Goal: Transaction & Acquisition: Purchase product/service

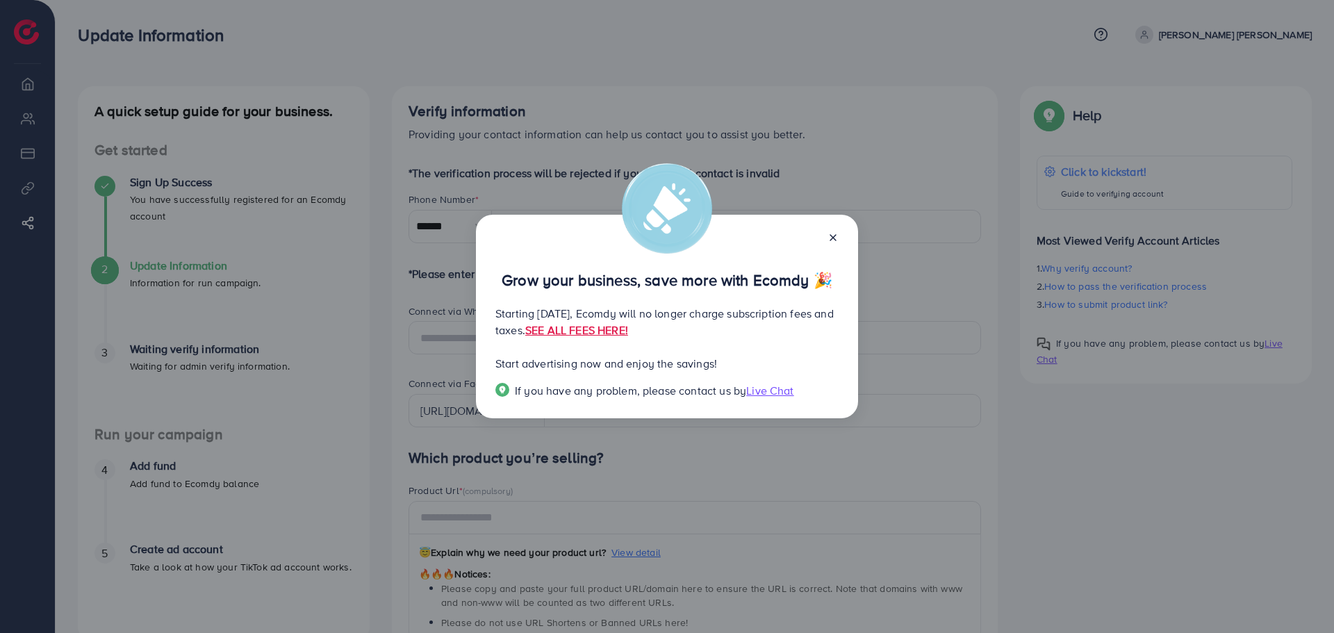
click at [829, 235] on icon at bounding box center [832, 237] width 11 height 11
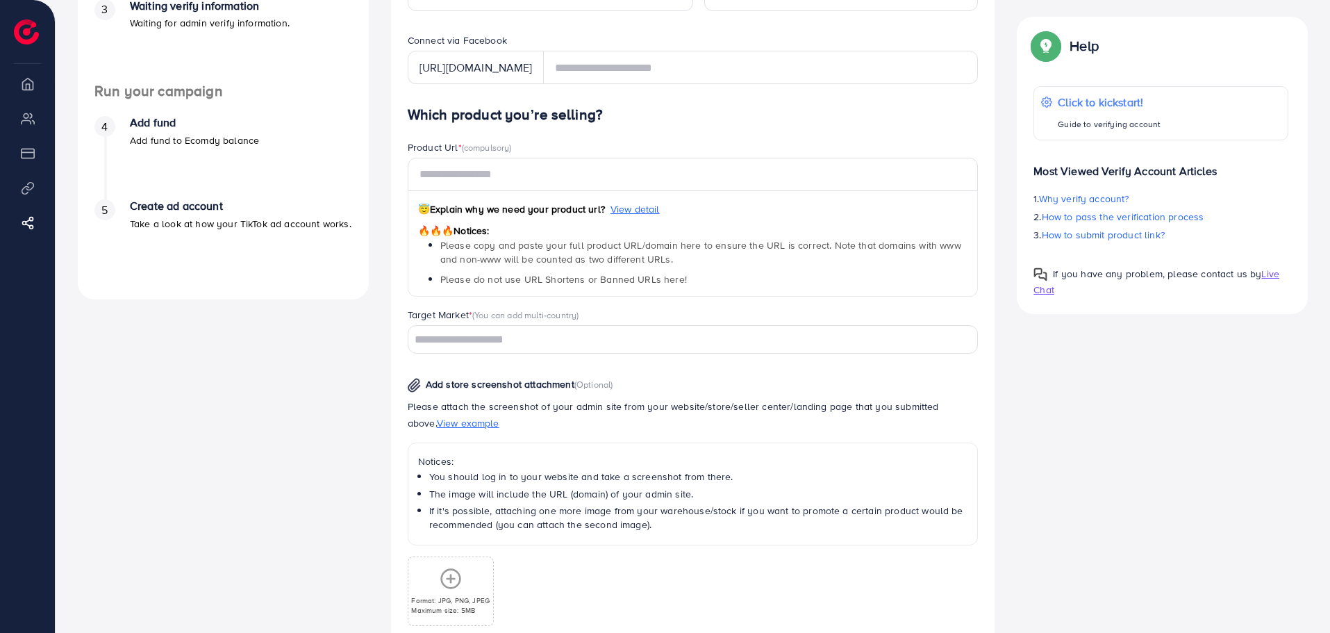
scroll to position [347, 0]
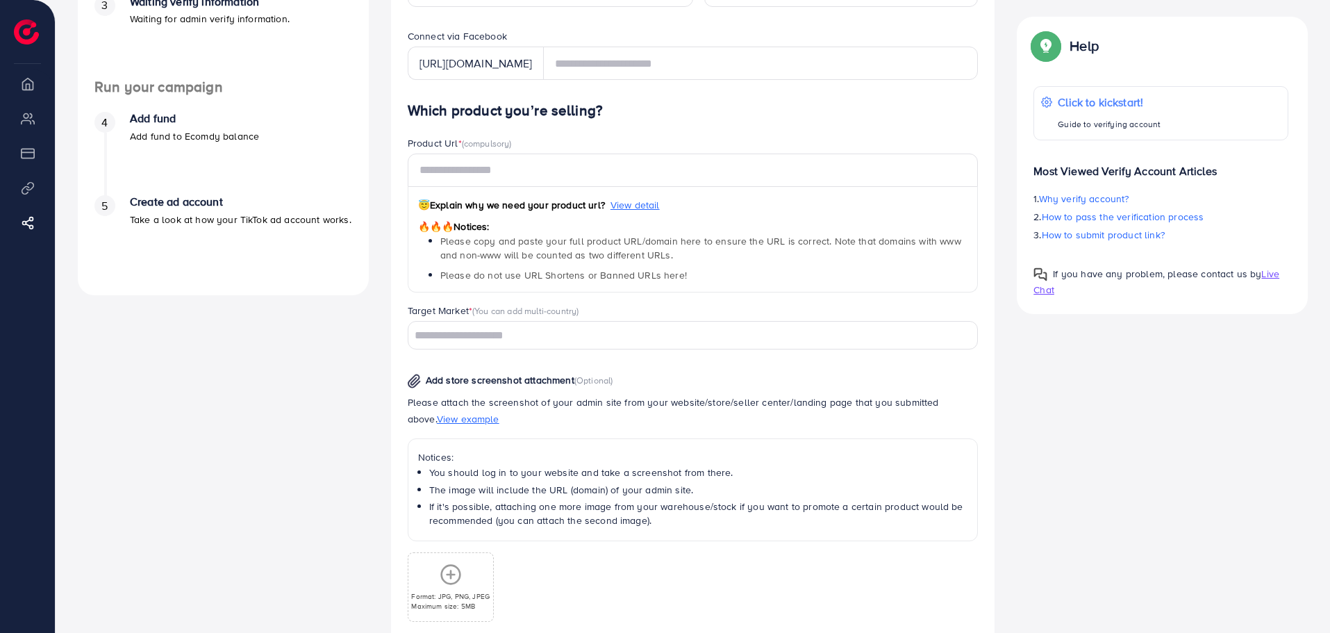
click at [12, 98] on ul "Overview My ad accounts Payment Product Links Affiliate Program" at bounding box center [27, 163] width 55 height 189
click at [29, 76] on li "Overview" at bounding box center [27, 83] width 55 height 28
click at [29, 82] on li "Overview" at bounding box center [27, 83] width 55 height 28
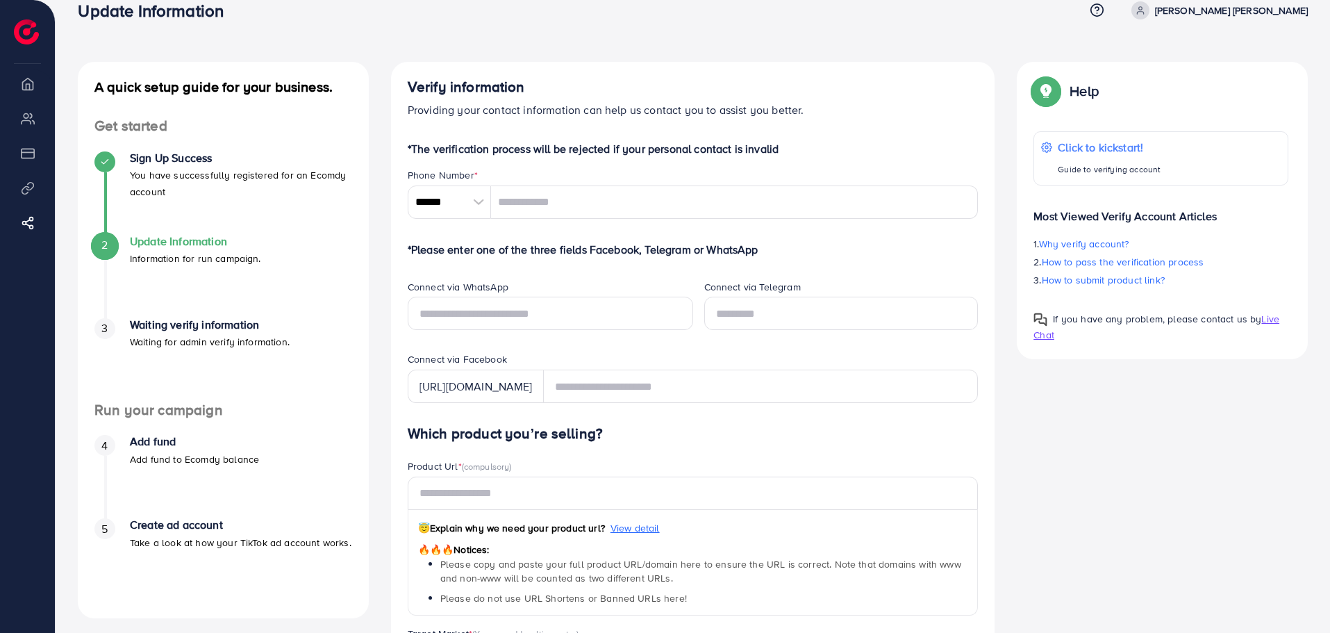
scroll to position [0, 0]
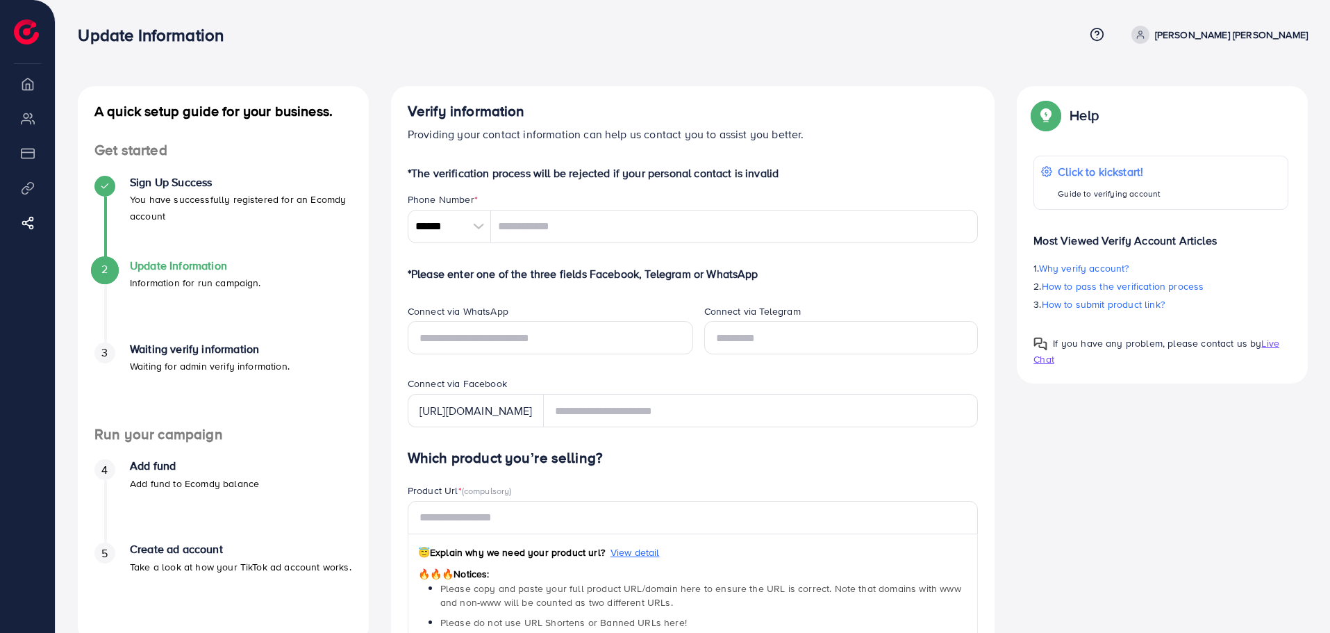
click at [1216, 494] on div "A quick setup guide for your business. Get started Sign Up Success You have suc…" at bounding box center [693, 584] width 1252 height 997
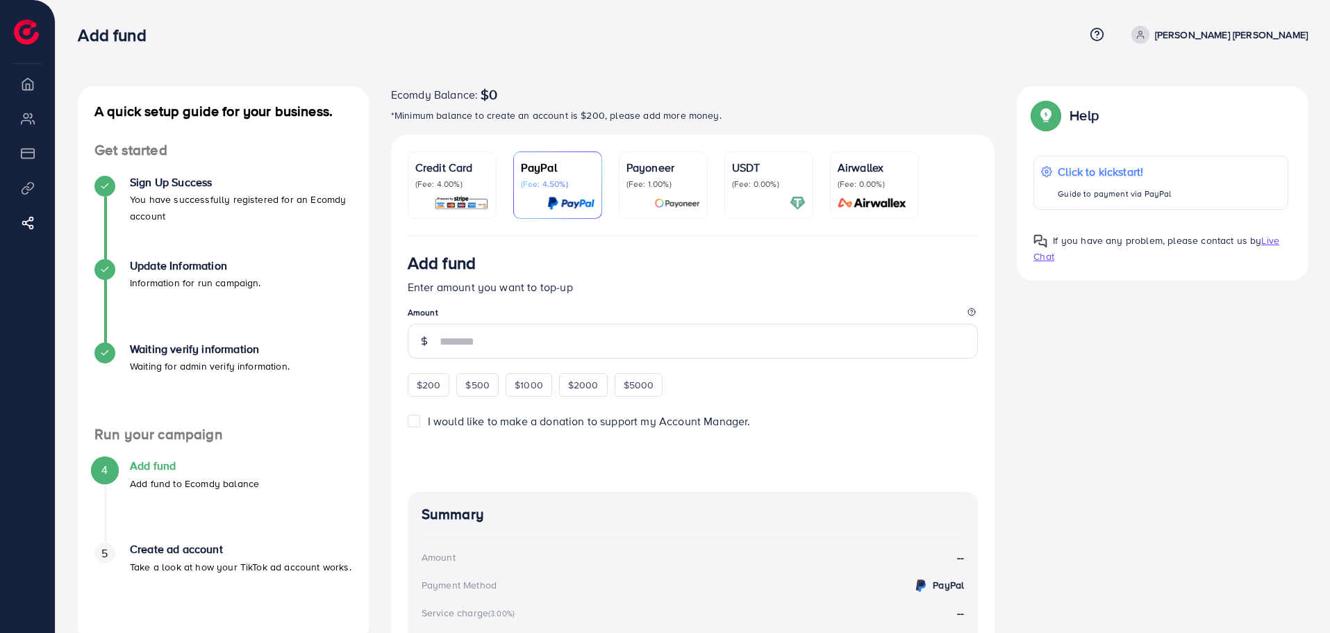
click at [22, 88] on li "Overview" at bounding box center [27, 83] width 55 height 28
click at [25, 88] on li "Overview" at bounding box center [27, 83] width 55 height 28
